Goal: Task Accomplishment & Management: Use online tool/utility

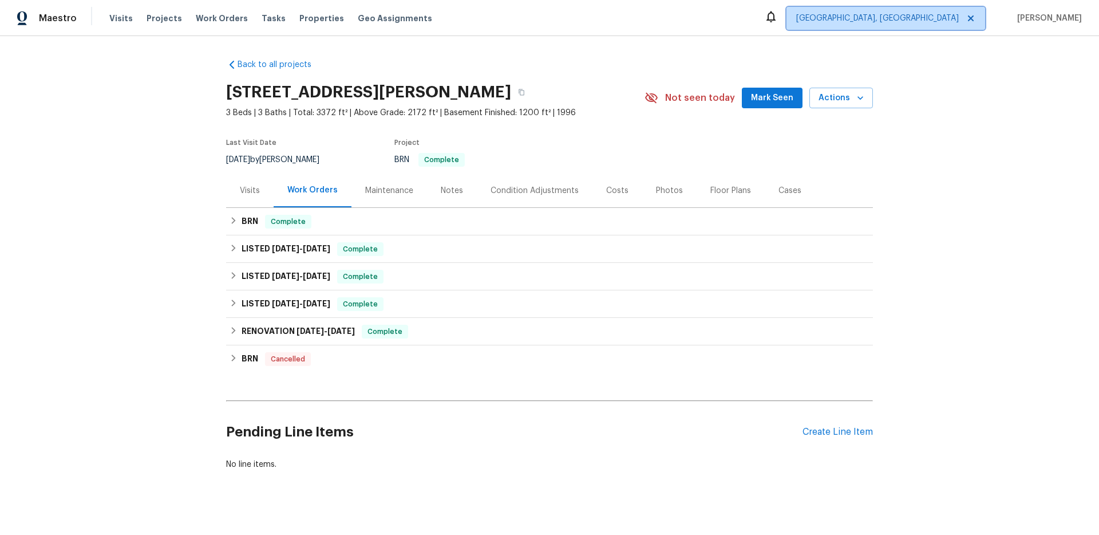
click at [950, 24] on span "[GEOGRAPHIC_DATA], [GEOGRAPHIC_DATA]" at bounding box center [885, 18] width 199 height 23
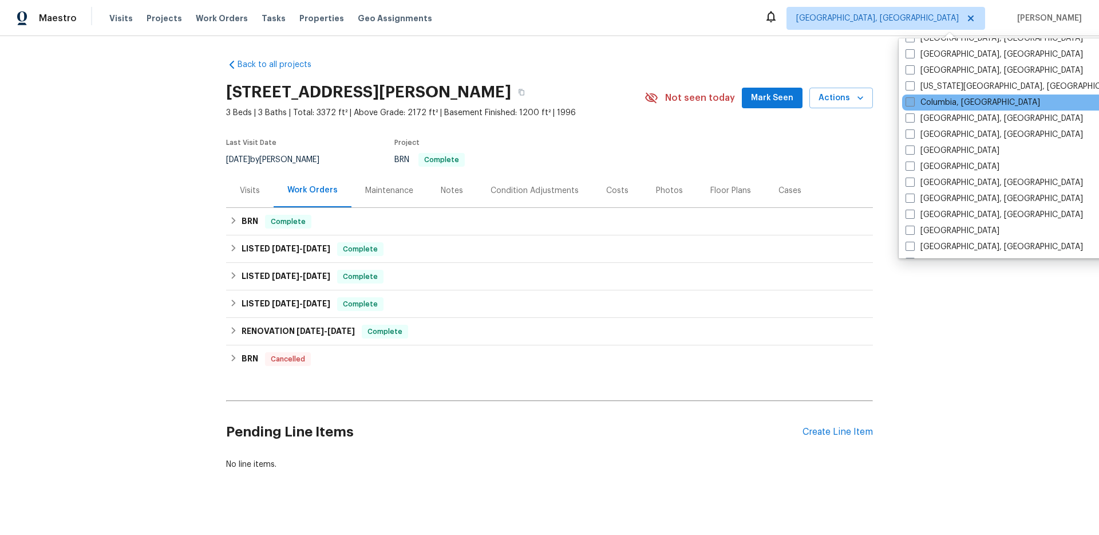
scroll to position [230, 0]
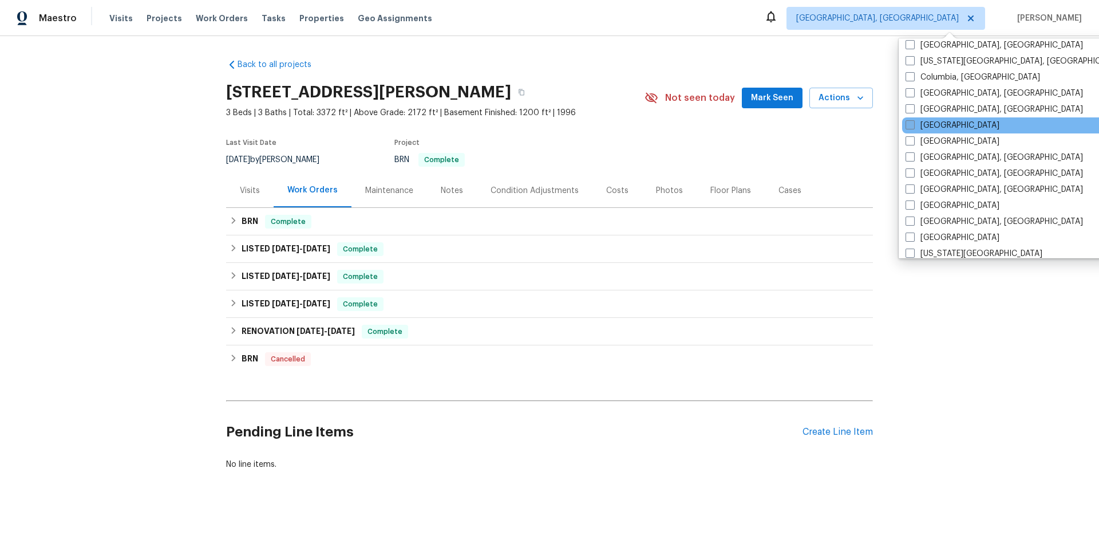
click at [936, 126] on label "[GEOGRAPHIC_DATA]" at bounding box center [953, 125] width 94 height 11
click at [913, 126] on input "[GEOGRAPHIC_DATA]" at bounding box center [909, 123] width 7 height 7
checkbox input "true"
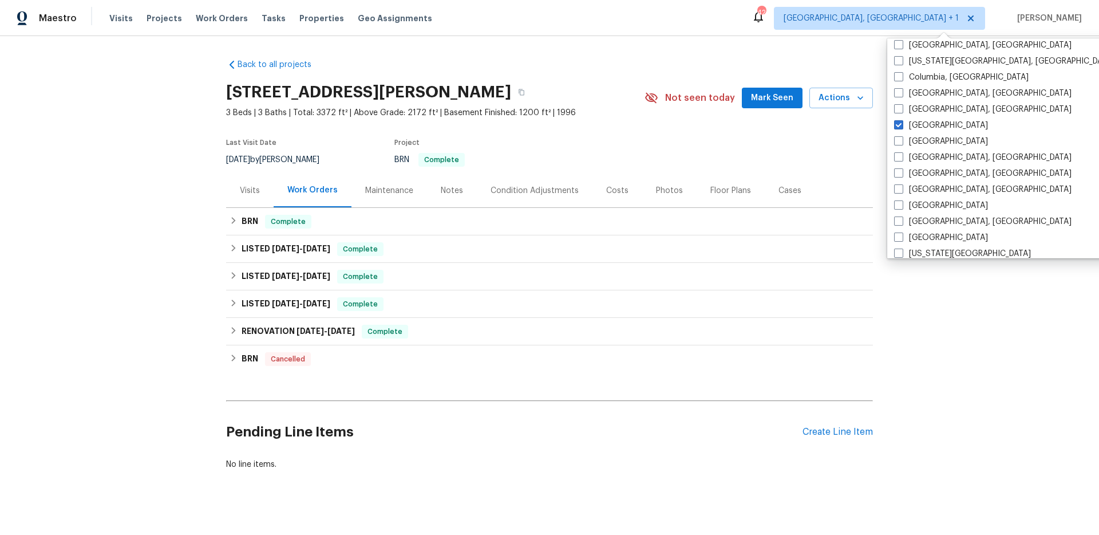
click at [238, 21] on div "Visits Projects Work Orders Tasks Properties Geo Assignments" at bounding box center [277, 18] width 337 height 23
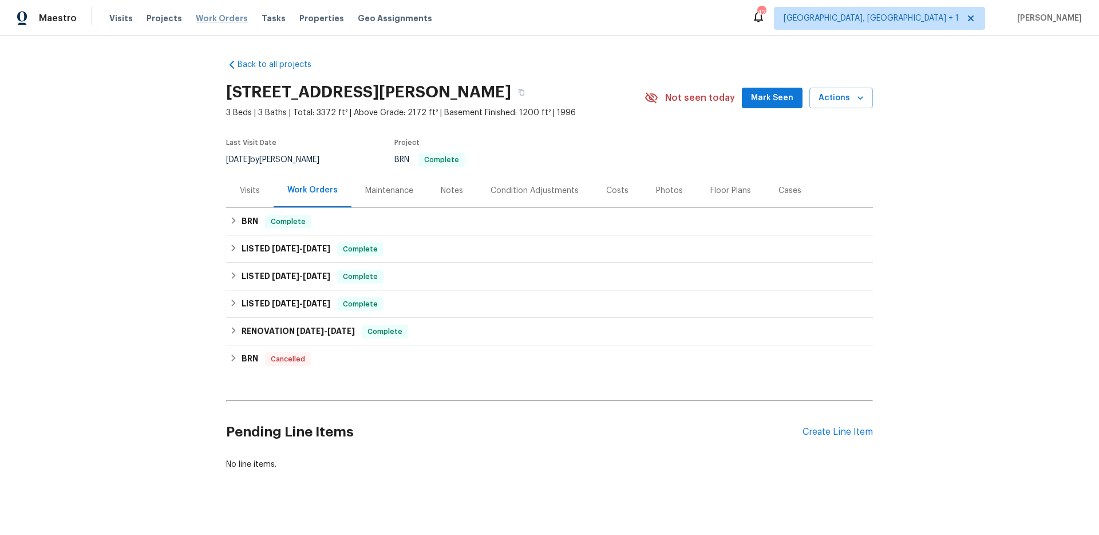
click at [218, 21] on span "Work Orders" at bounding box center [222, 18] width 52 height 11
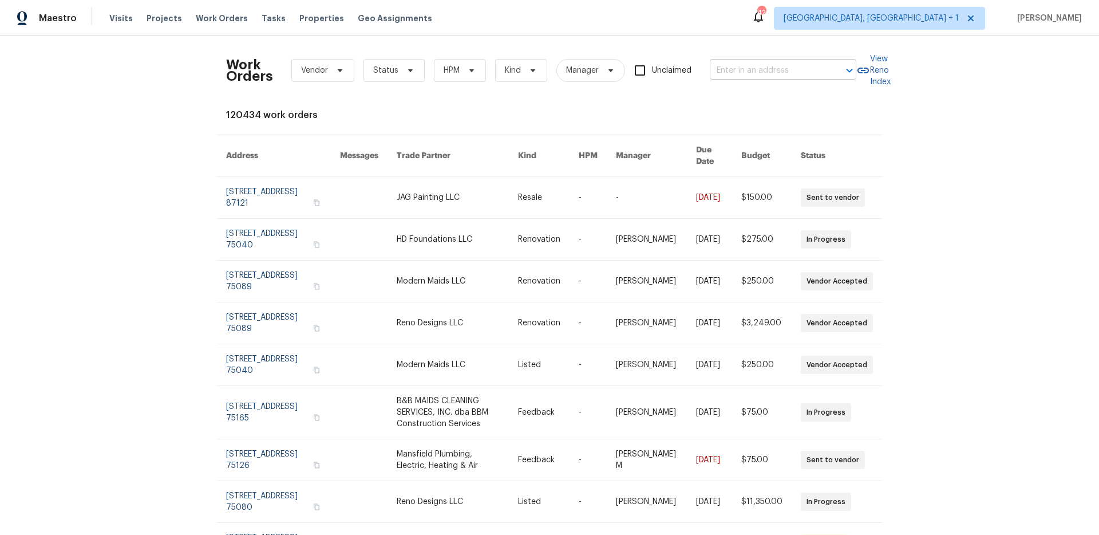
click at [732, 72] on input "text" at bounding box center [767, 71] width 114 height 18
type input "2500 spring"
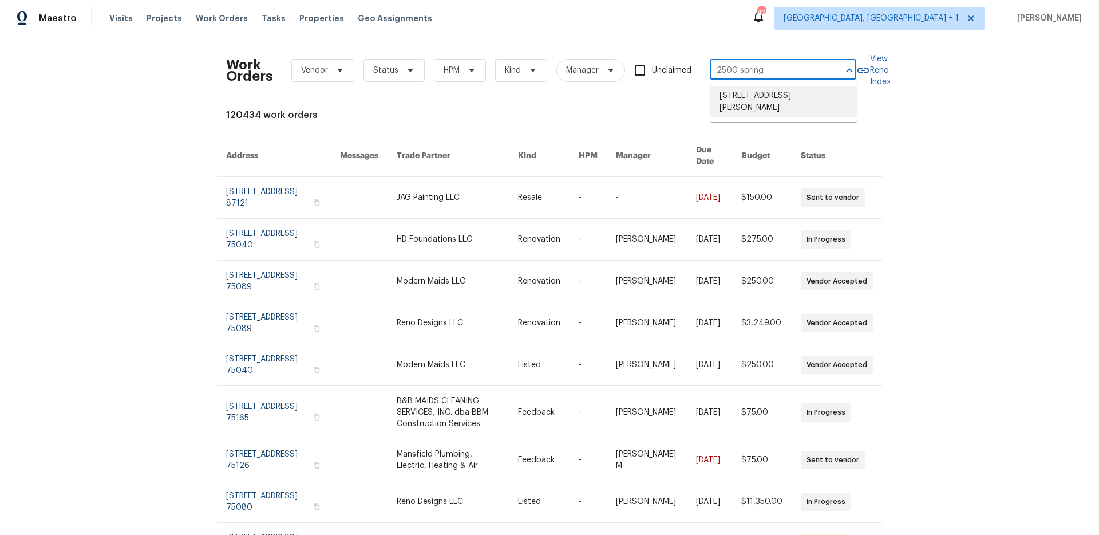
click at [750, 88] on li "[STREET_ADDRESS][PERSON_NAME]" at bounding box center [783, 101] width 147 height 31
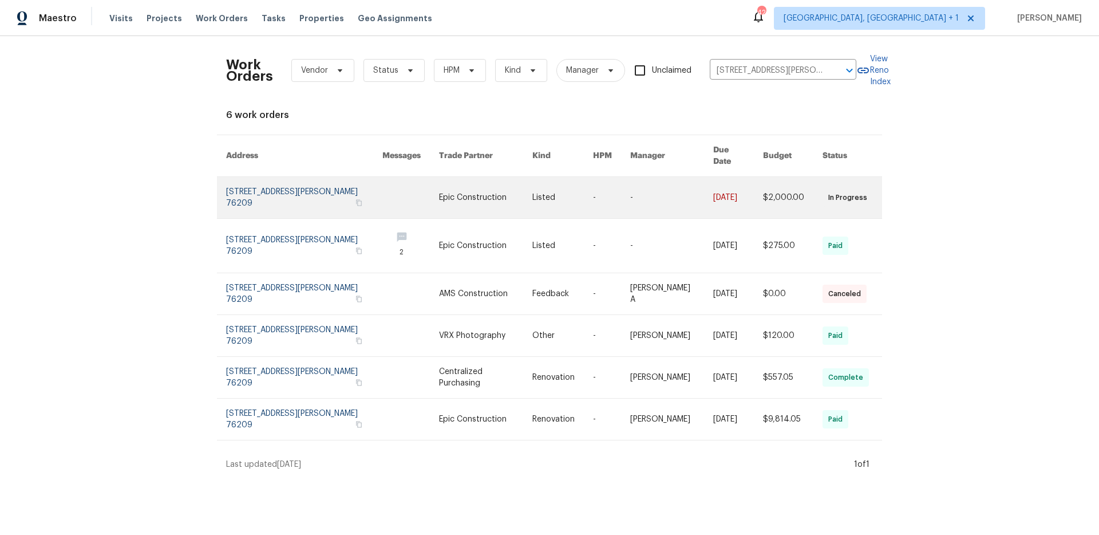
click at [282, 177] on link at bounding box center [304, 197] width 156 height 41
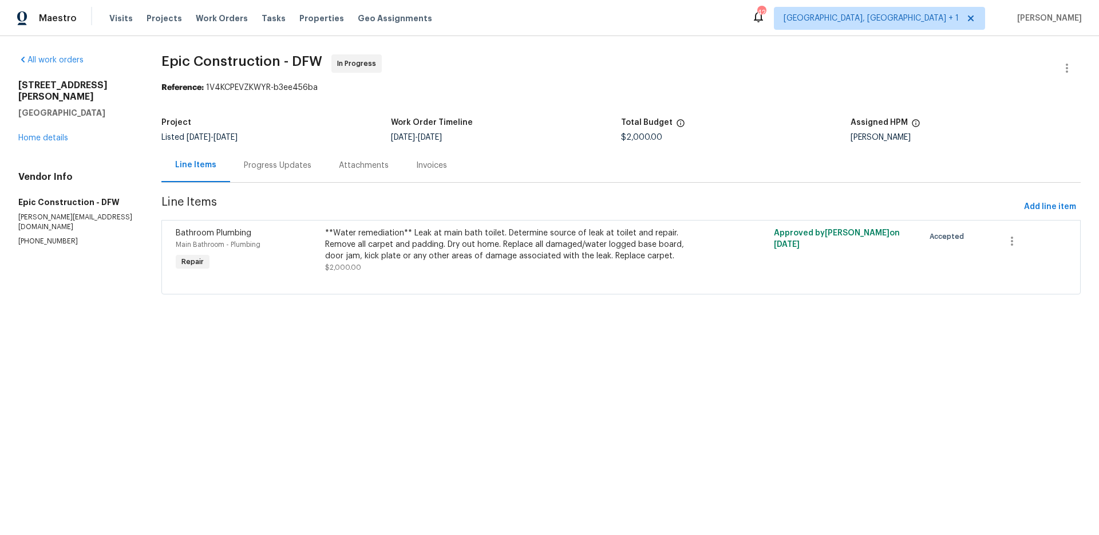
click at [294, 160] on div "Progress Updates" at bounding box center [278, 165] width 68 height 11
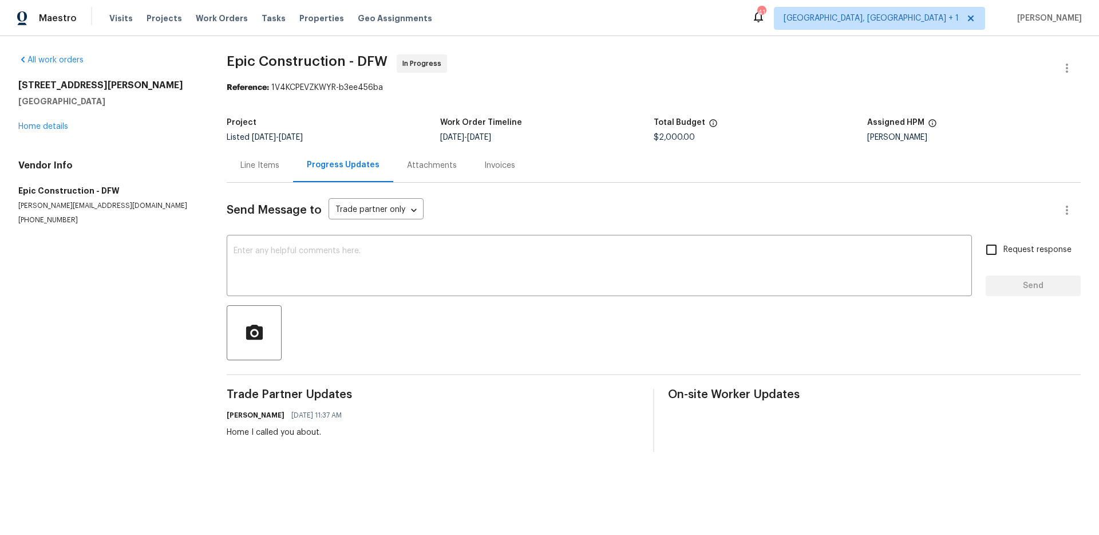
click at [225, 10] on div "Visits Projects Work Orders Tasks Properties Geo Assignments" at bounding box center [277, 18] width 337 height 23
click at [217, 19] on span "Work Orders" at bounding box center [222, 18] width 52 height 11
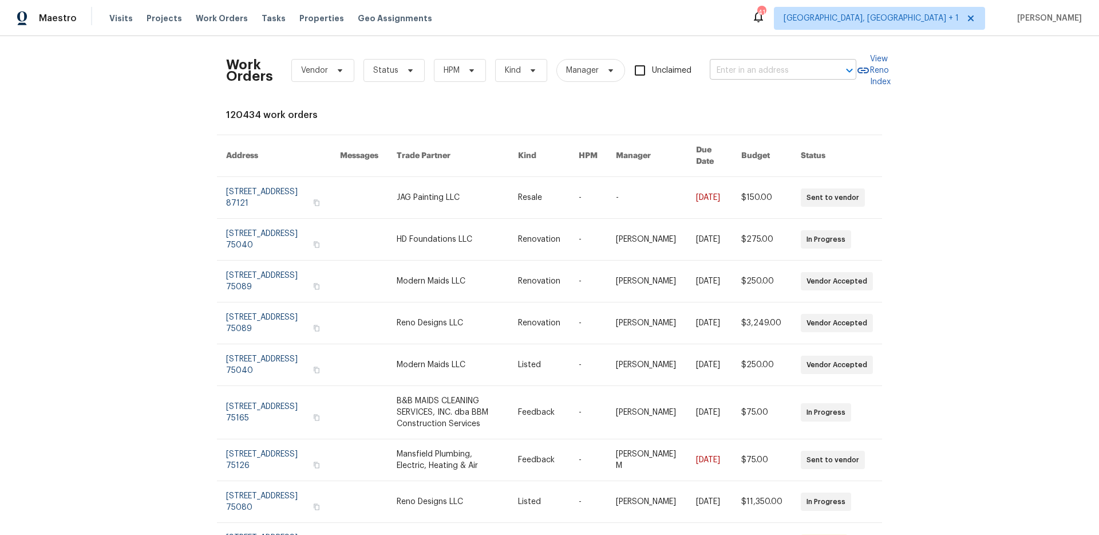
click at [761, 73] on input "text" at bounding box center [767, 71] width 114 height 18
type input "1697 atson"
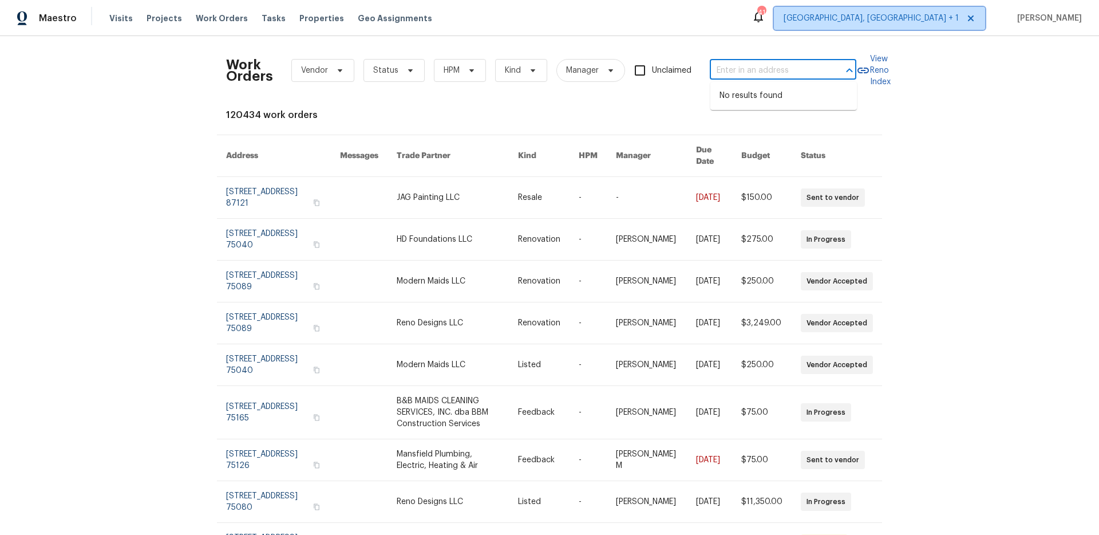
click at [906, 19] on span "[GEOGRAPHIC_DATA], [GEOGRAPHIC_DATA] + 1" at bounding box center [871, 18] width 175 height 11
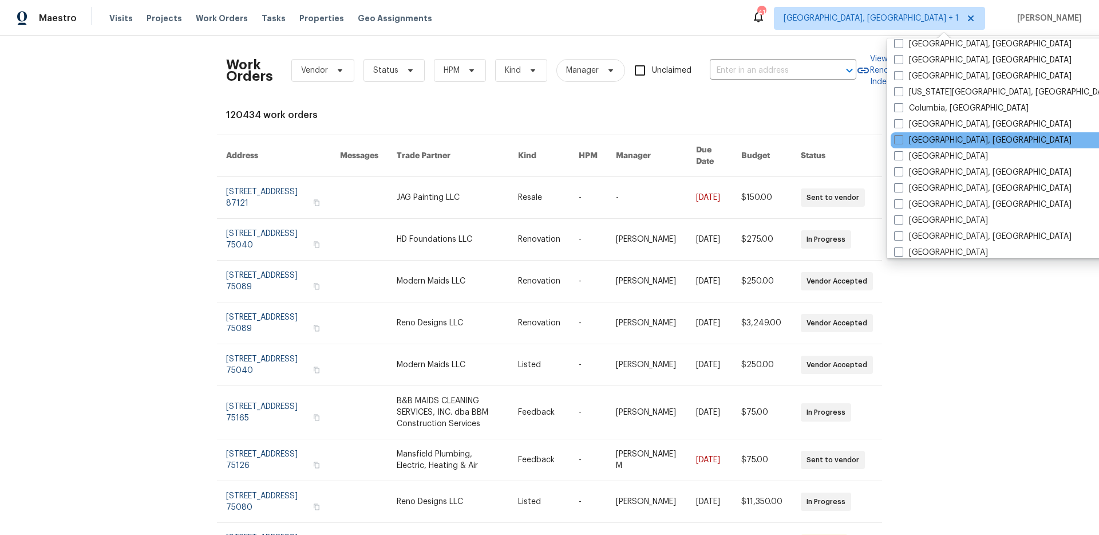
scroll to position [210, 0]
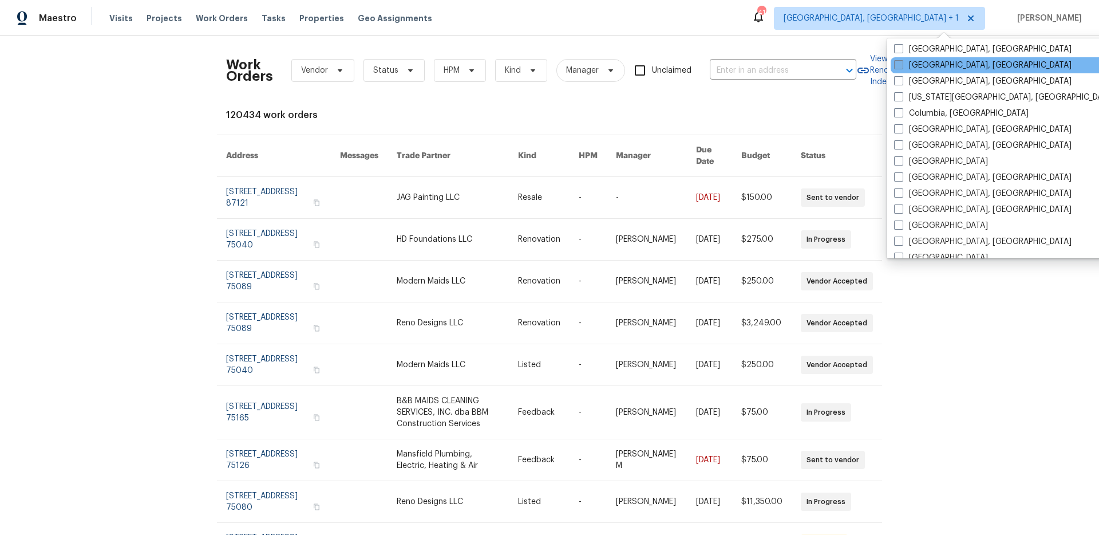
click at [913, 63] on label "[GEOGRAPHIC_DATA], [GEOGRAPHIC_DATA]" at bounding box center [982, 65] width 177 height 11
click at [902, 63] on input "[GEOGRAPHIC_DATA], [GEOGRAPHIC_DATA]" at bounding box center [897, 63] width 7 height 7
checkbox input "true"
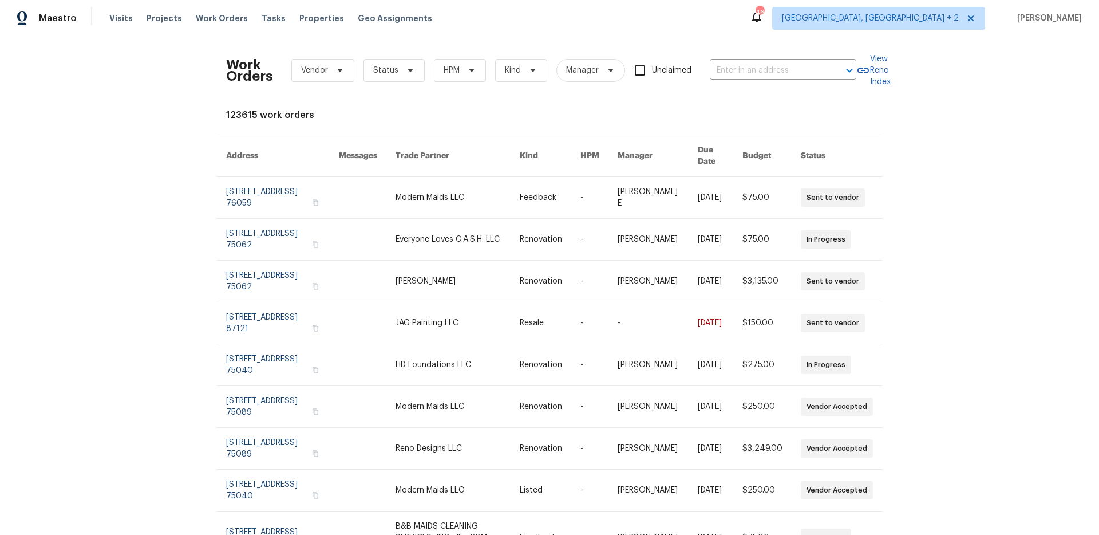
click at [426, 112] on div "123615 work orders" at bounding box center [549, 114] width 647 height 11
click at [809, 66] on input "text" at bounding box center [767, 71] width 114 height 18
type input "1"
type input "1697 atson"
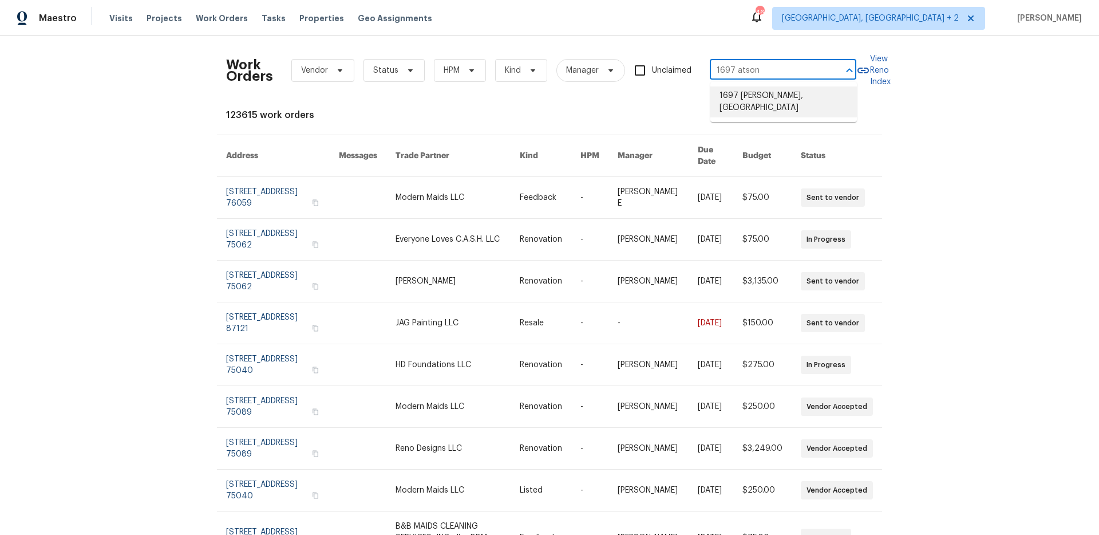
click at [777, 97] on li "1697 [PERSON_NAME], [GEOGRAPHIC_DATA]" at bounding box center [783, 101] width 147 height 31
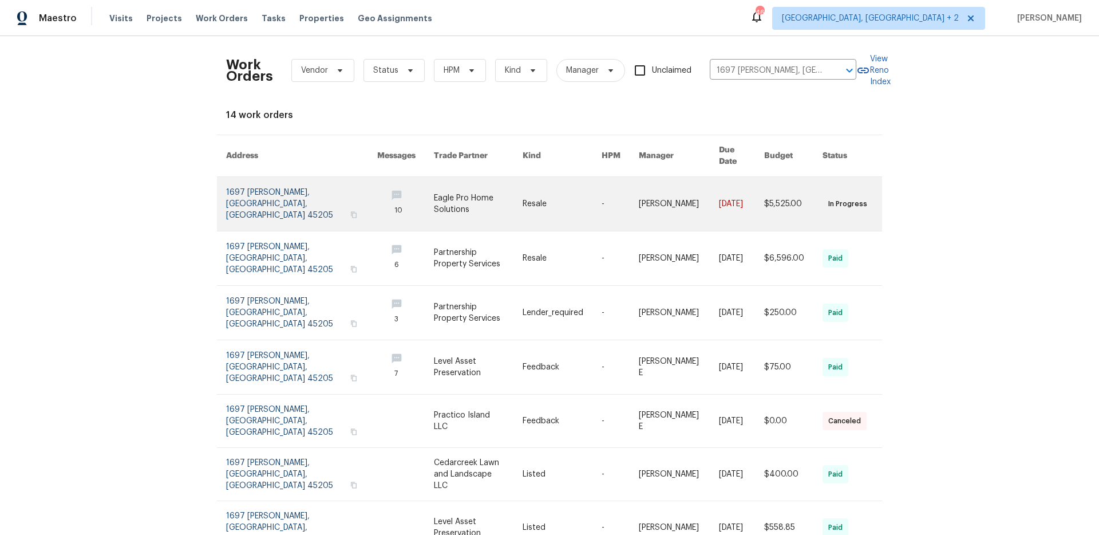
click at [250, 192] on link at bounding box center [301, 204] width 151 height 54
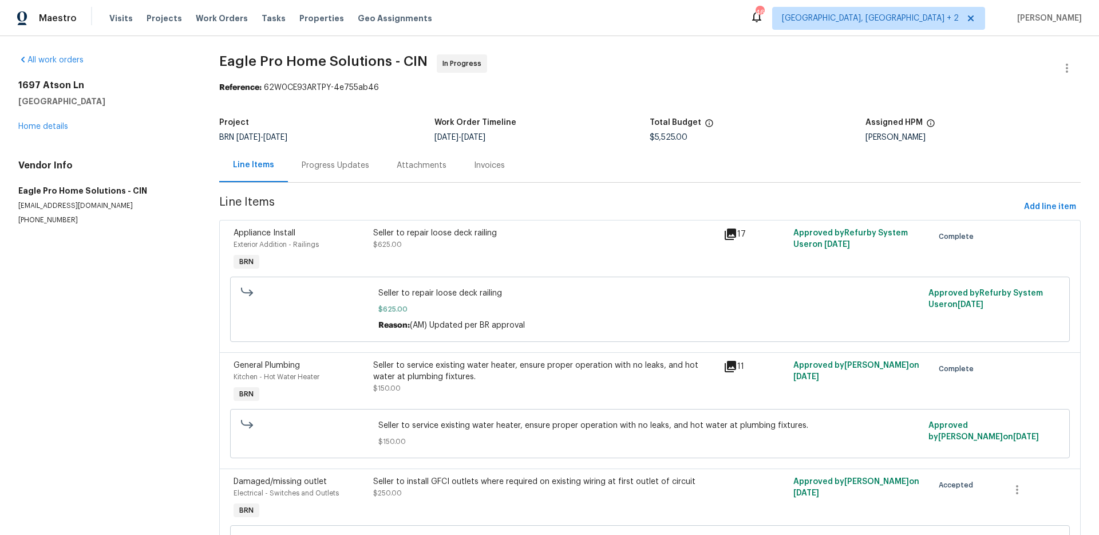
click at [337, 169] on div "Progress Updates" at bounding box center [336, 165] width 68 height 11
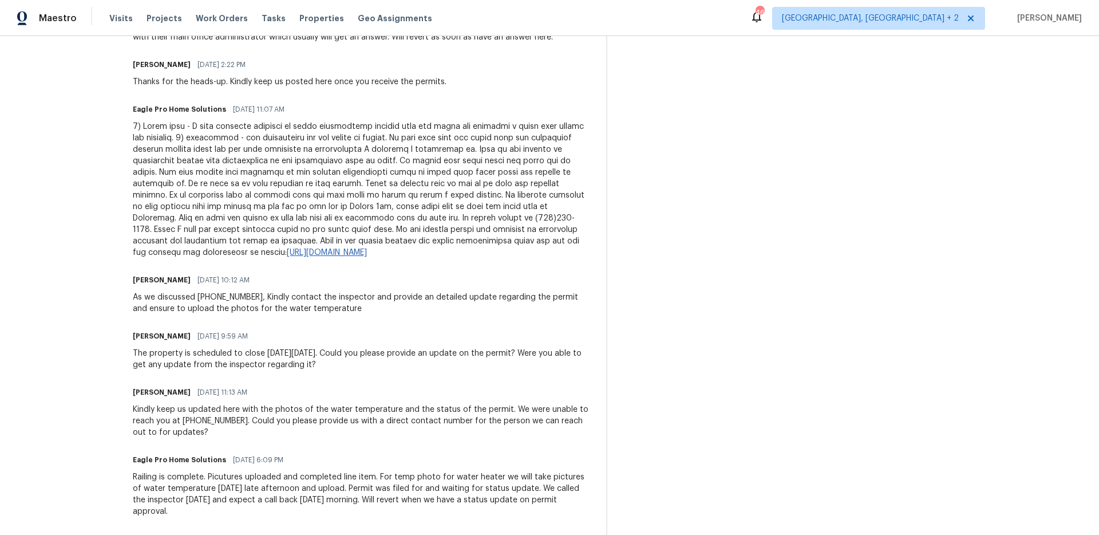
scroll to position [588, 0]
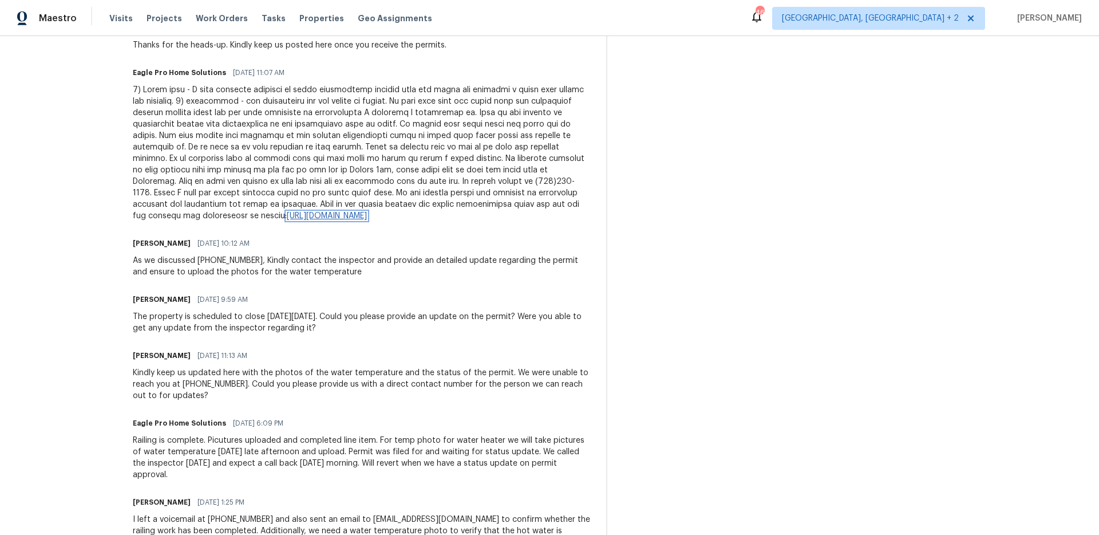
click at [367, 216] on link "[URL][DOMAIN_NAME]" at bounding box center [327, 216] width 80 height 8
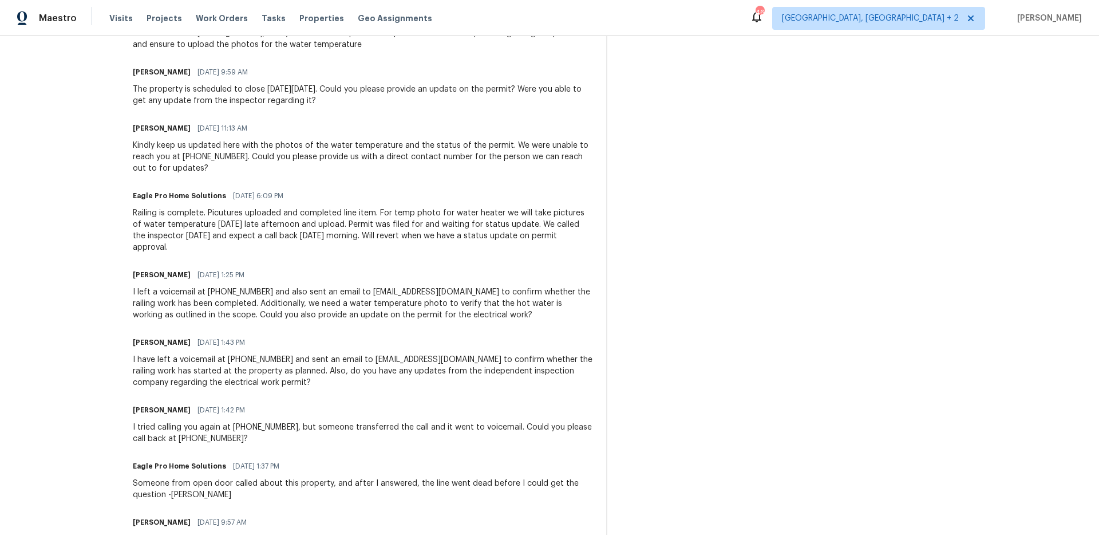
scroll to position [820, 0]
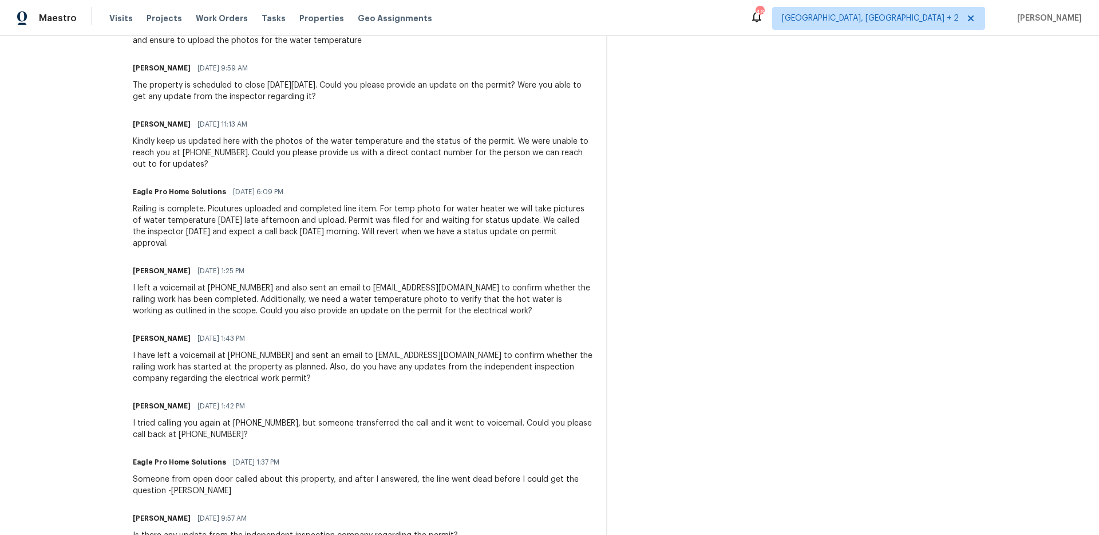
click at [346, 294] on div "I left a voicemail at [PHONE_NUMBER] and also sent an email to [EMAIL_ADDRESS][…" at bounding box center [363, 299] width 460 height 34
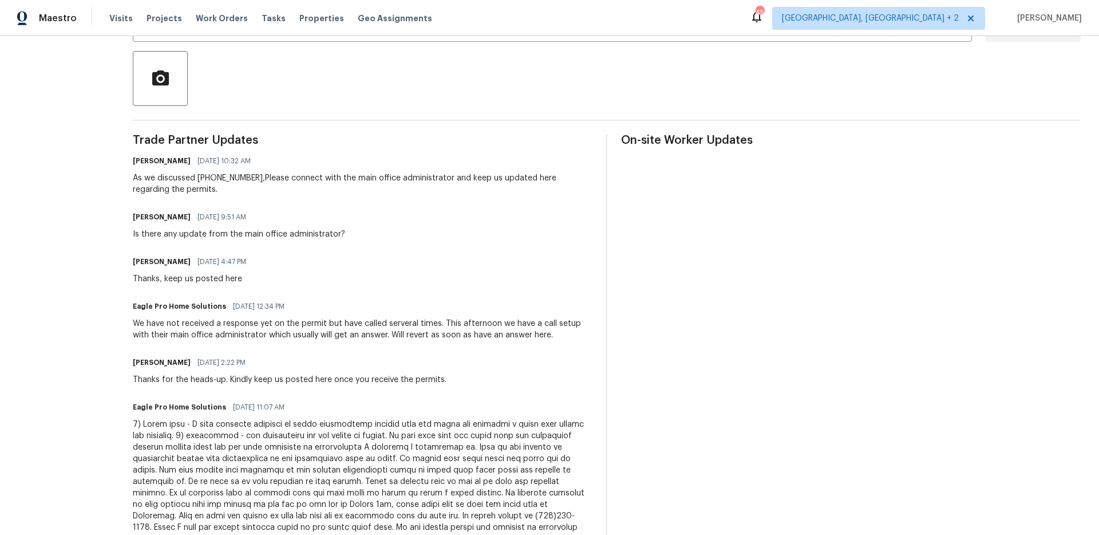
scroll to position [359, 0]
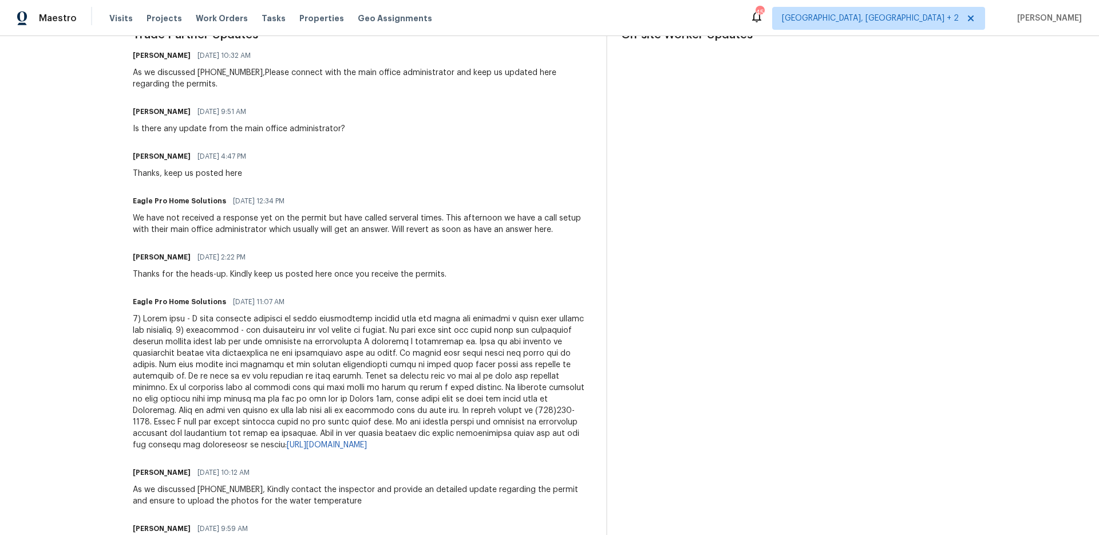
click at [263, 354] on div "[URL][DOMAIN_NAME]" at bounding box center [363, 381] width 460 height 137
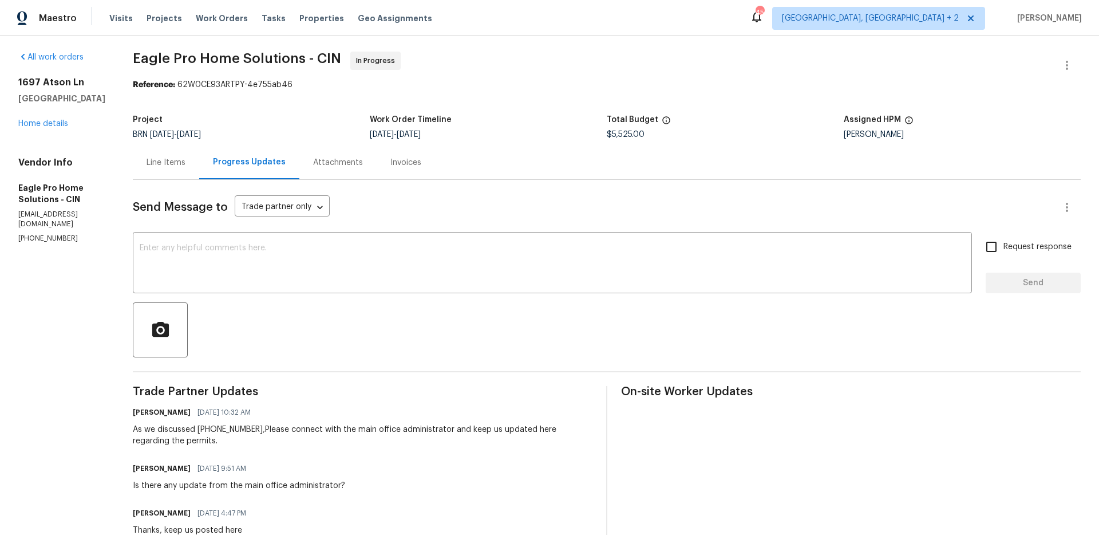
scroll to position [0, 0]
